Goal: Task Accomplishment & Management: Use online tool/utility

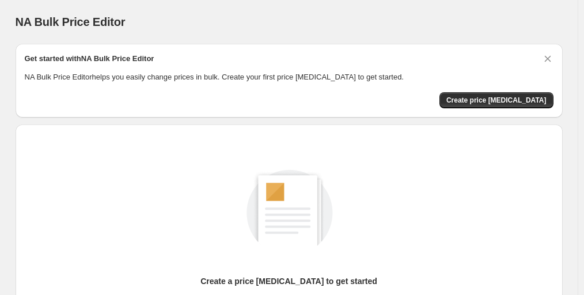
click at [489, 6] on div "NA Bulk Price Editor. This page is ready NA Bulk Price Editor" at bounding box center [289, 22] width 547 height 44
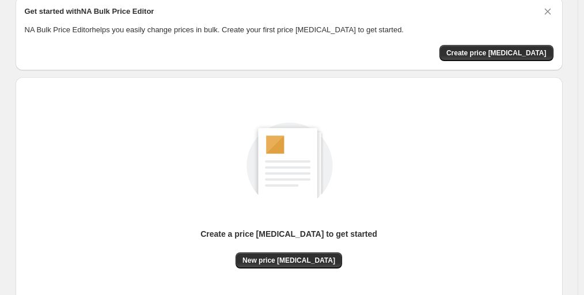
scroll to position [136, 0]
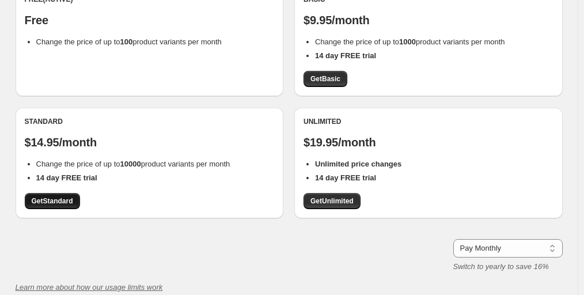
click at [63, 200] on span "Get Standard" at bounding box center [52, 200] width 41 height 9
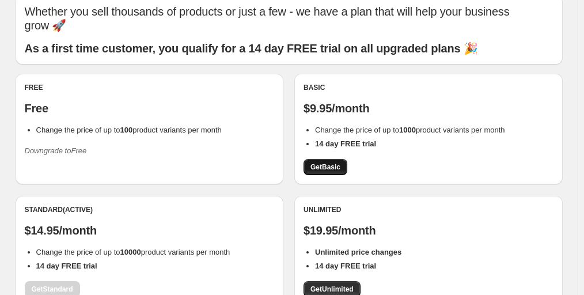
scroll to position [230, 0]
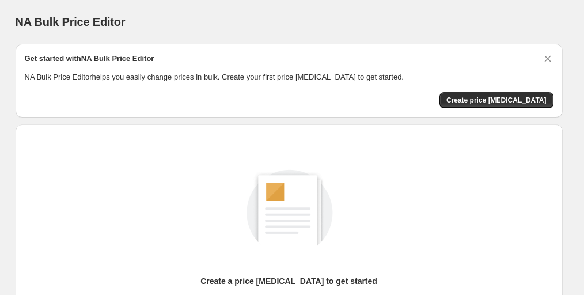
drag, startPoint x: 538, startPoint y: 13, endPoint x: 528, endPoint y: 31, distance: 20.3
click at [538, 13] on div "NA Bulk Price Editor. This page is ready NA Bulk Price Editor" at bounding box center [289, 22] width 547 height 44
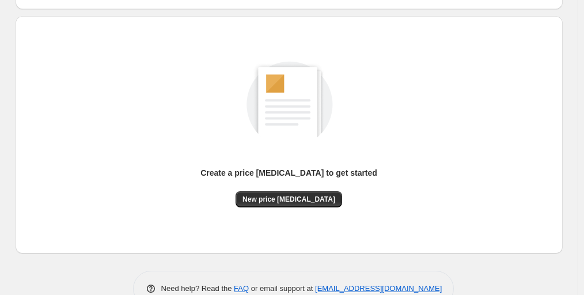
scroll to position [136, 0]
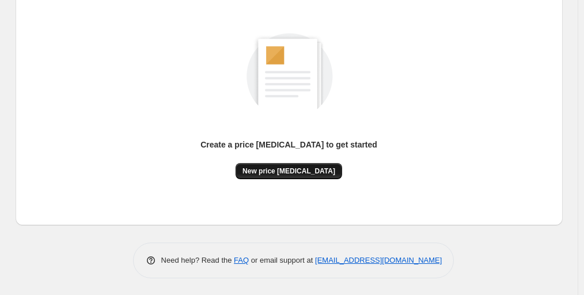
click at [279, 169] on span "New price change job" at bounding box center [288, 170] width 93 height 9
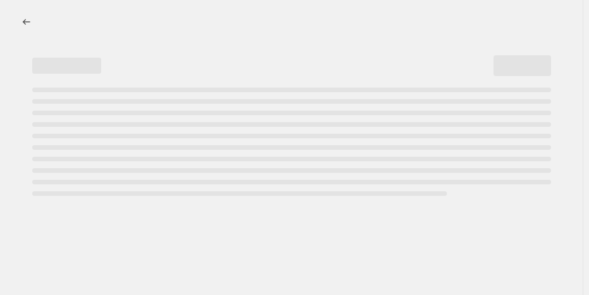
select select "percentage"
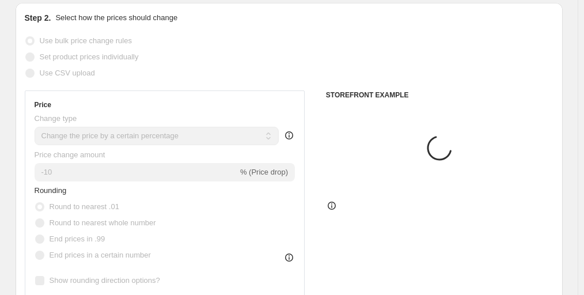
scroll to position [173, 0]
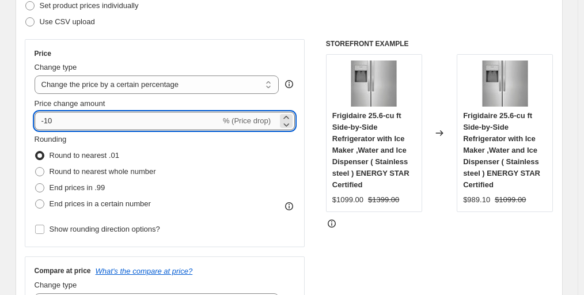
drag, startPoint x: 49, startPoint y: 119, endPoint x: 105, endPoint y: 116, distance: 55.9
click at [105, 116] on input "-10" at bounding box center [128, 121] width 186 height 18
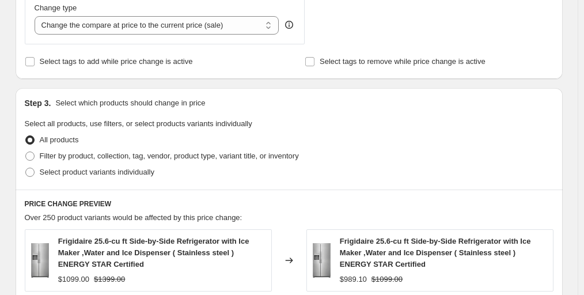
scroll to position [460, 0]
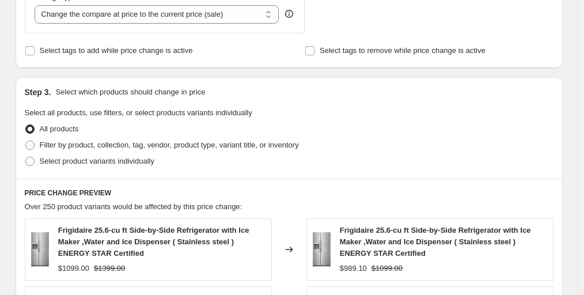
type input "-60"
click at [479, 100] on div "Step 3. Select which products should change in price Select all products, use f…" at bounding box center [289, 127] width 547 height 101
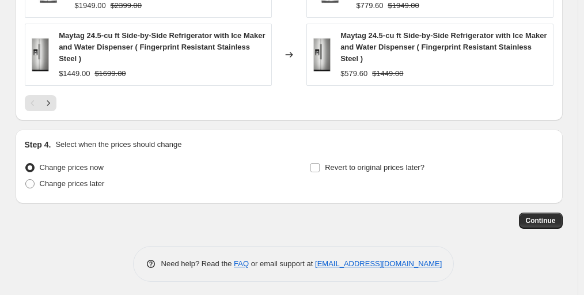
scroll to position [944, 0]
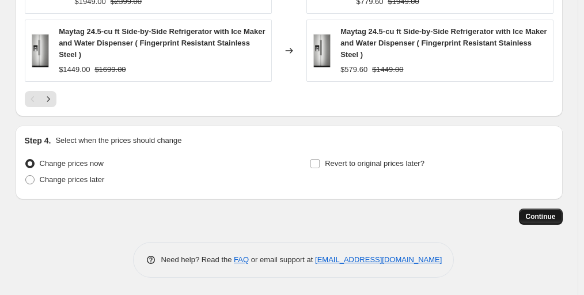
click at [539, 216] on span "Continue" at bounding box center [540, 216] width 30 height 9
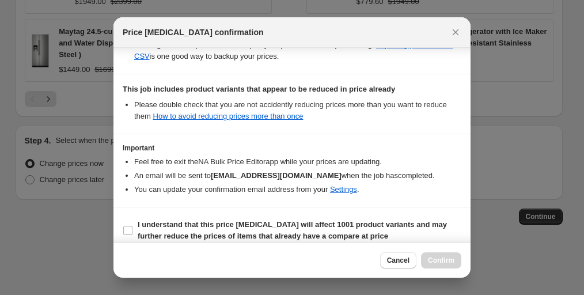
scroll to position [253, 0]
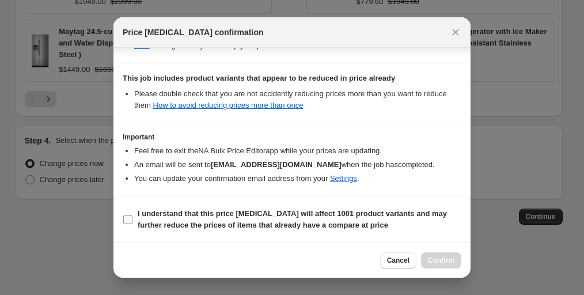
click at [177, 218] on b "I understand that this price change job will affect 1001 product variants and m…" at bounding box center [292, 219] width 309 height 20
click at [132, 218] on input "I understand that this price change job will affect 1001 product variants and m…" at bounding box center [127, 219] width 9 height 9
checkbox input "true"
click at [443, 256] on button "Confirm" at bounding box center [441, 260] width 40 height 16
